Goal: Transaction & Acquisition: Subscribe to service/newsletter

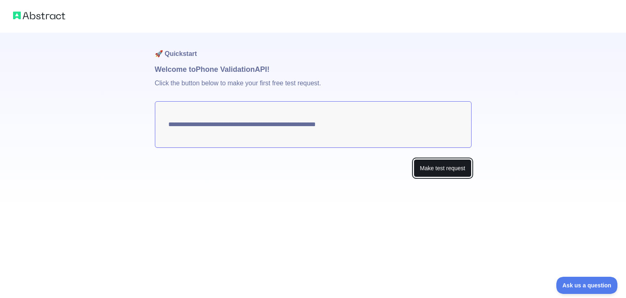
click at [454, 173] on button "Make test request" at bounding box center [443, 168] width 58 height 18
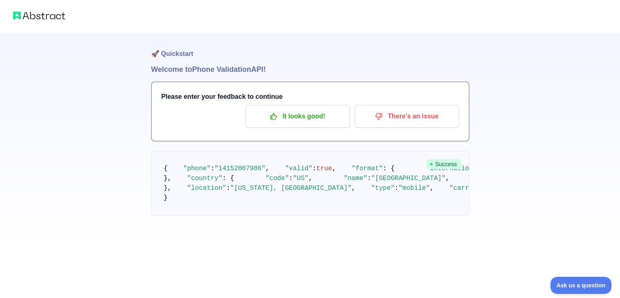
scroll to position [67, 0]
drag, startPoint x: 299, startPoint y: 142, endPoint x: 258, endPoint y: 139, distance: 41.7
click at [489, 165] on span ""[PHONE_NUMBER]"" at bounding box center [520, 168] width 63 height 7
click at [392, 151] on pre "{ "phone" : "[PHONE_NUMBER]" , "valid" : true , "format" : { "international" : …" at bounding box center [310, 183] width 318 height 64
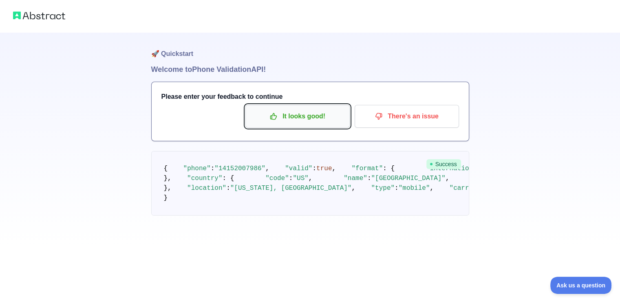
click at [297, 112] on p "It looks good!" at bounding box center [298, 116] width 92 height 14
